Goal: Use online tool/utility: Utilize a website feature to perform a specific function

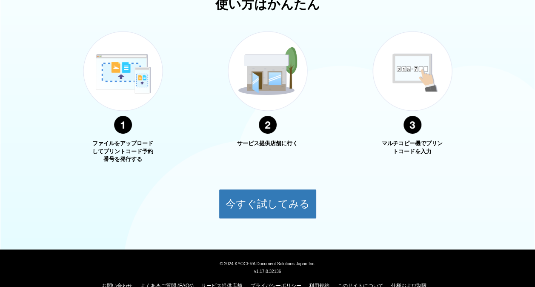
scroll to position [314, 0]
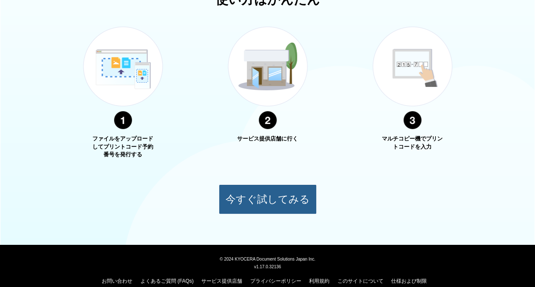
click at [273, 193] on button "今すぐ試してみる" at bounding box center [268, 199] width 98 height 30
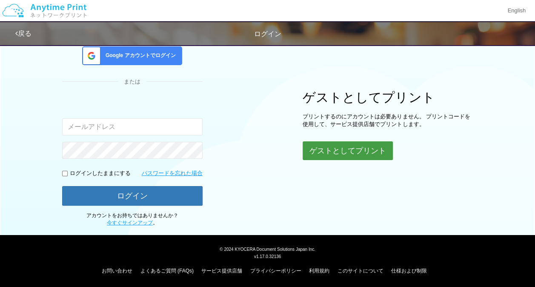
click at [349, 145] on button "ゲストとしてプリント" at bounding box center [348, 150] width 90 height 19
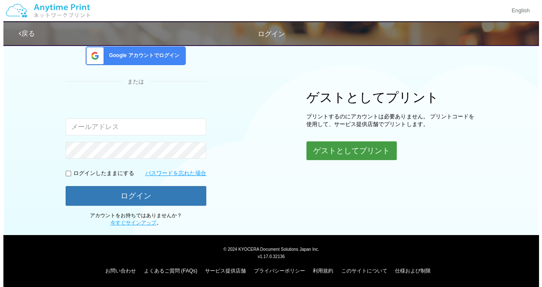
scroll to position [69, 0]
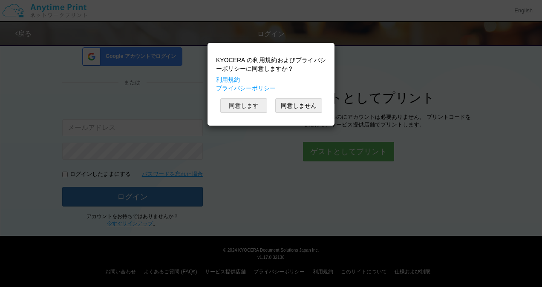
click at [256, 112] on button "同意します" at bounding box center [243, 105] width 47 height 14
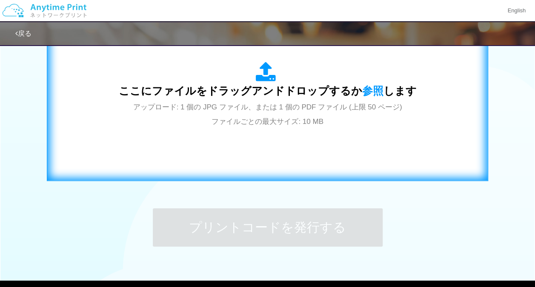
scroll to position [316, 0]
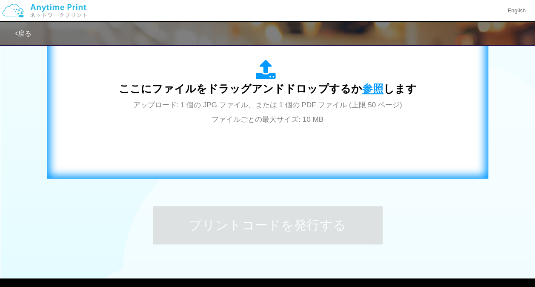
click at [372, 91] on span "参照" at bounding box center [372, 89] width 21 height 12
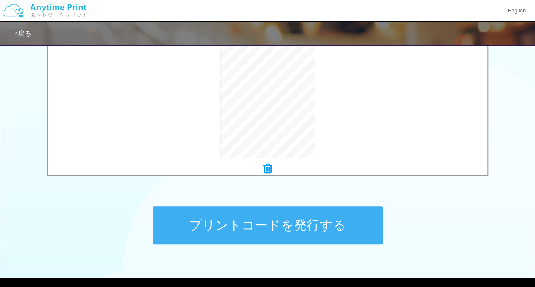
click at [289, 215] on button "プリントコードを発行する" at bounding box center [268, 225] width 230 height 38
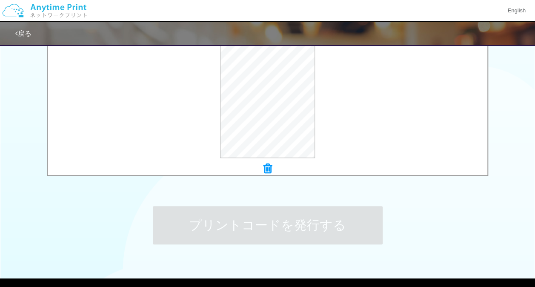
scroll to position [0, 0]
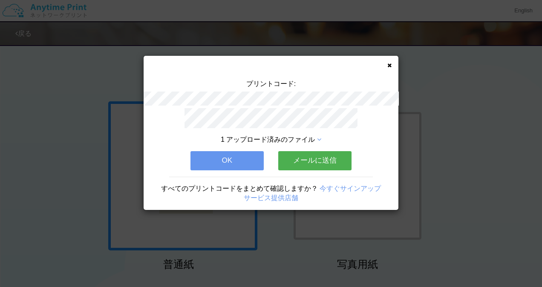
click at [244, 162] on button "OK" at bounding box center [226, 160] width 73 height 19
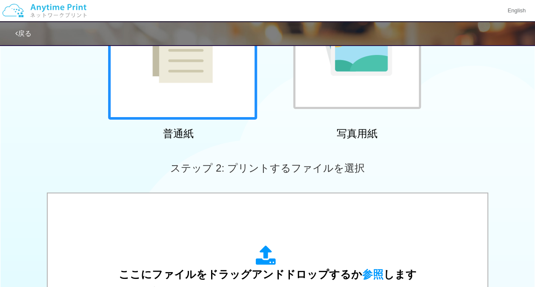
scroll to position [132, 0]
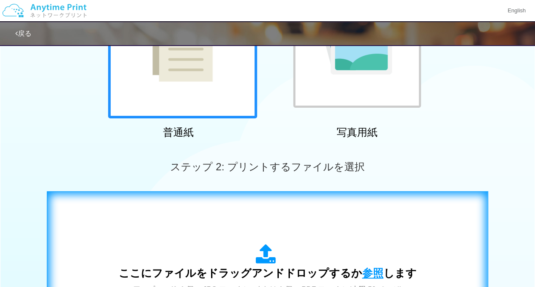
click at [362, 267] on span "参照" at bounding box center [372, 273] width 21 height 12
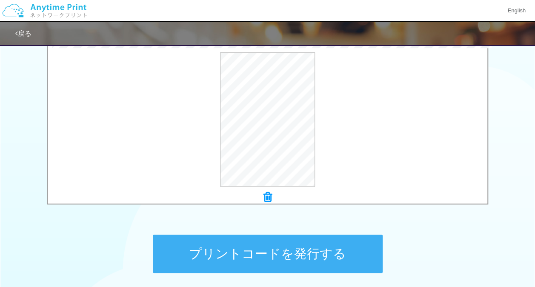
scroll to position [290, 0]
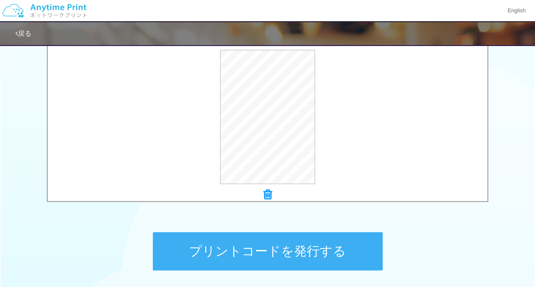
click at [299, 248] on button "プリントコードを発行する" at bounding box center [268, 251] width 230 height 38
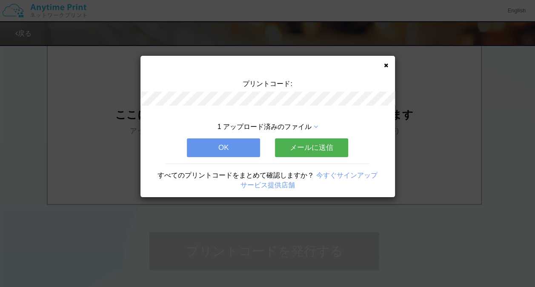
scroll to position [0, 0]
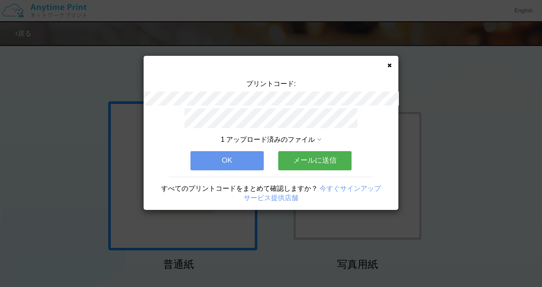
click at [246, 160] on button "OK" at bounding box center [226, 160] width 73 height 19
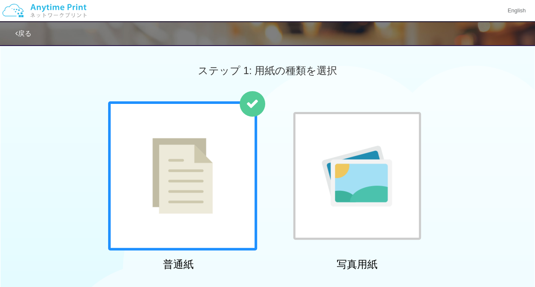
scroll to position [198, 0]
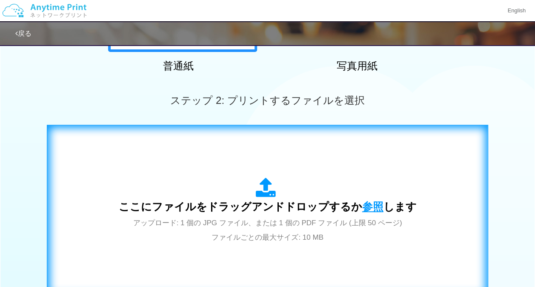
click at [370, 204] on span "参照" at bounding box center [372, 207] width 21 height 12
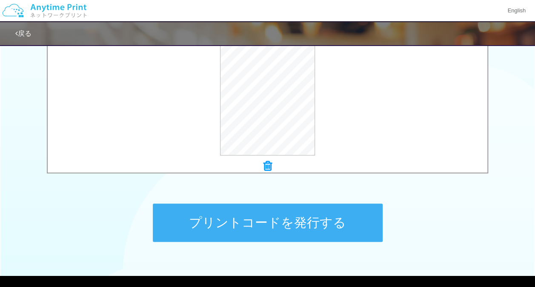
scroll to position [319, 0]
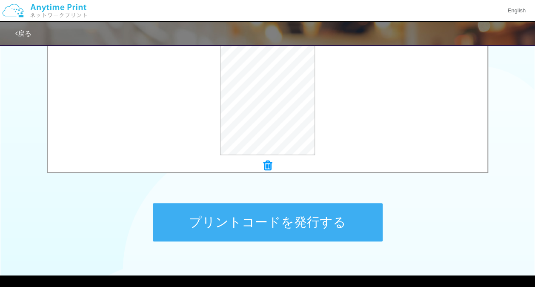
click at [327, 220] on button "プリントコードを発行する" at bounding box center [268, 222] width 230 height 38
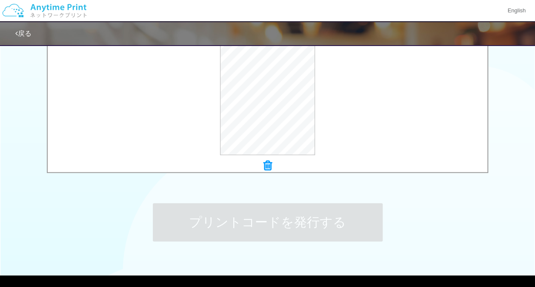
scroll to position [0, 0]
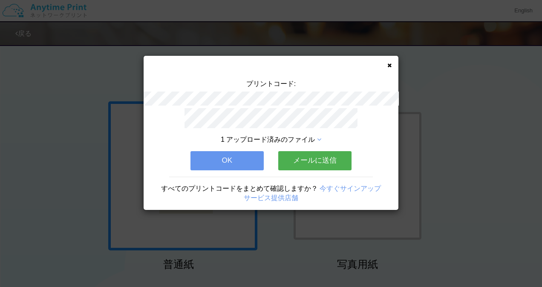
click at [245, 160] on button "OK" at bounding box center [226, 160] width 73 height 19
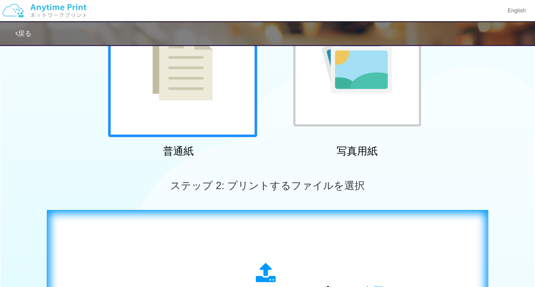
scroll to position [208, 0]
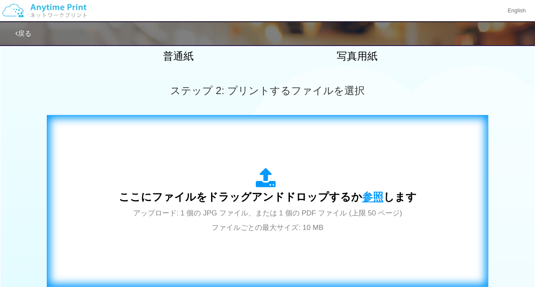
click at [362, 199] on span "参照" at bounding box center [372, 197] width 21 height 12
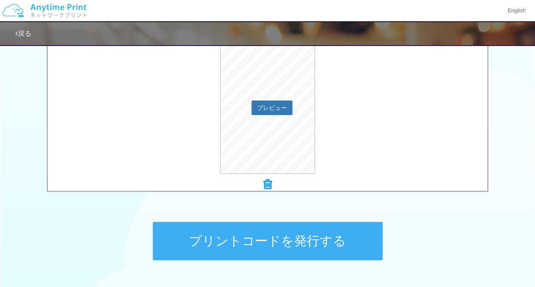
scroll to position [360, 0]
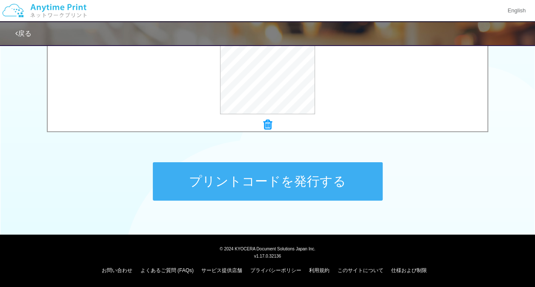
click at [296, 186] on button "プリントコードを発行する" at bounding box center [268, 181] width 230 height 38
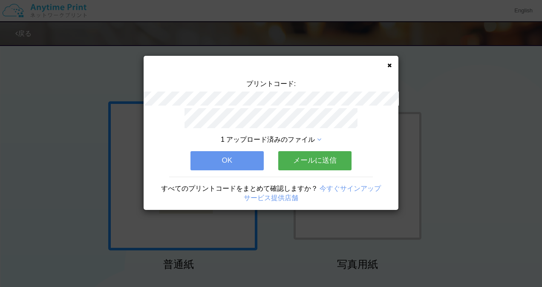
click at [233, 161] on button "OK" at bounding box center [226, 160] width 73 height 19
